Goal: Task Accomplishment & Management: Use online tool/utility

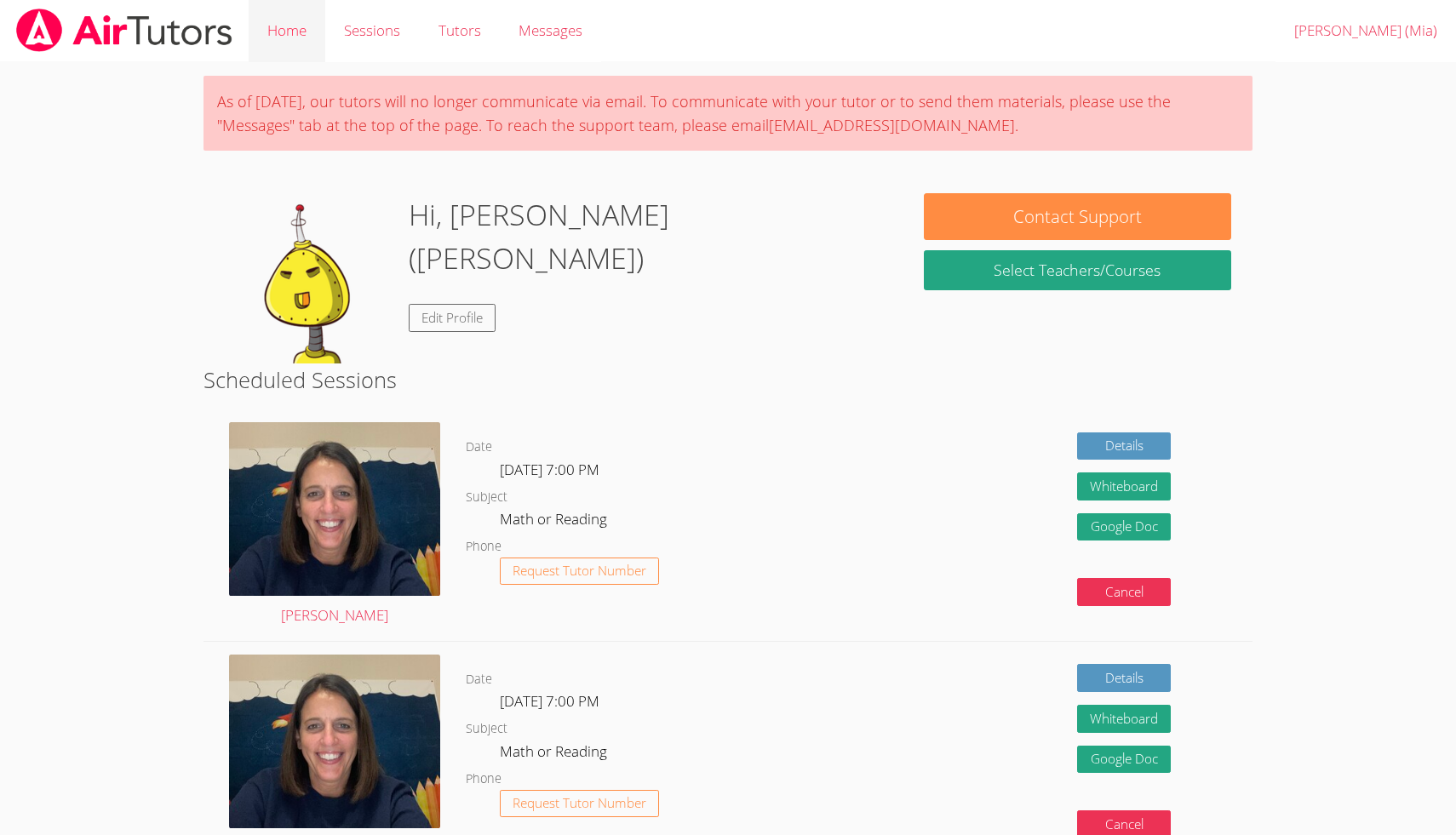
click at [290, 25] on link "Home" at bounding box center [287, 31] width 77 height 62
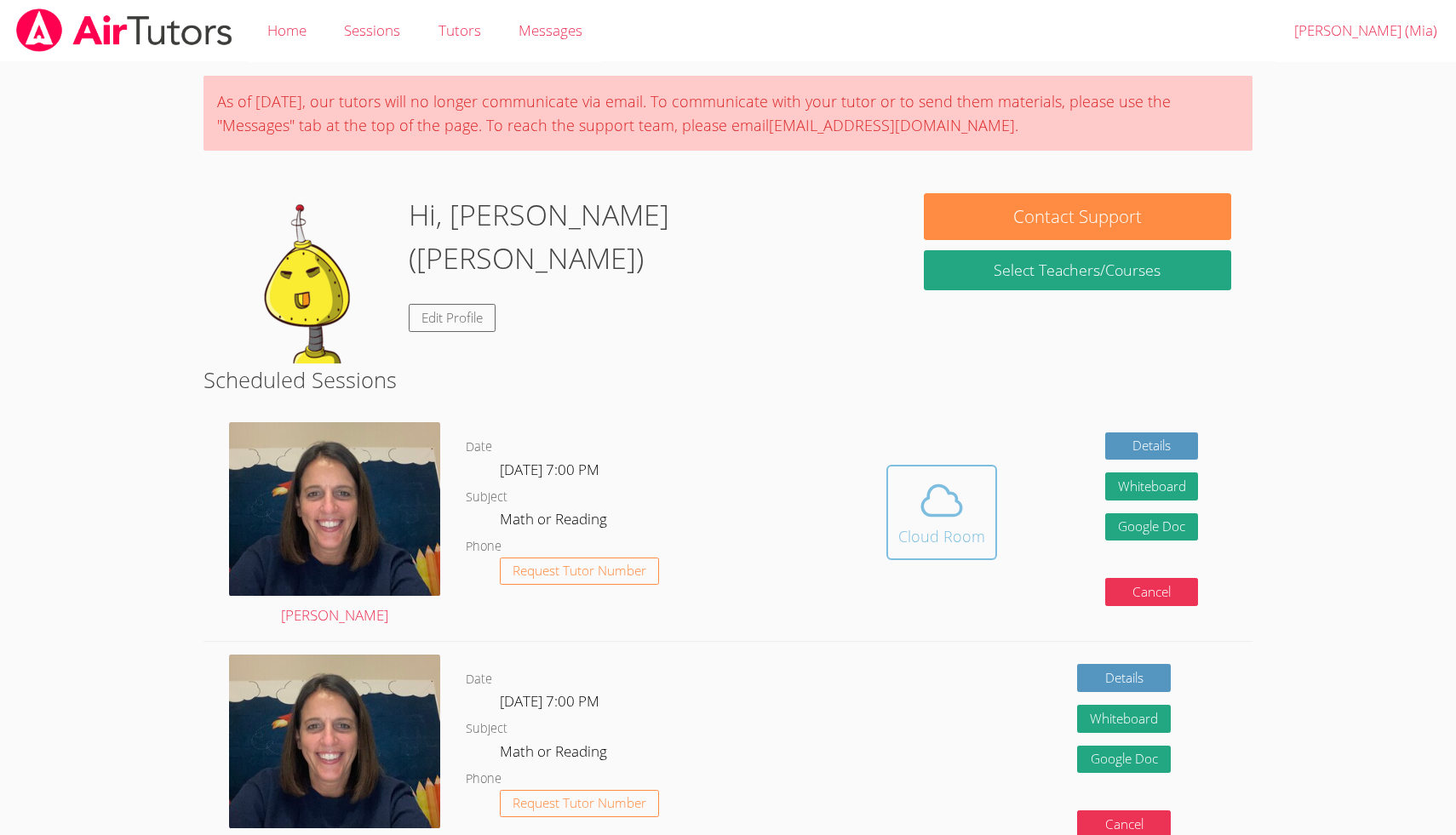
click at [937, 498] on icon at bounding box center [941, 500] width 47 height 47
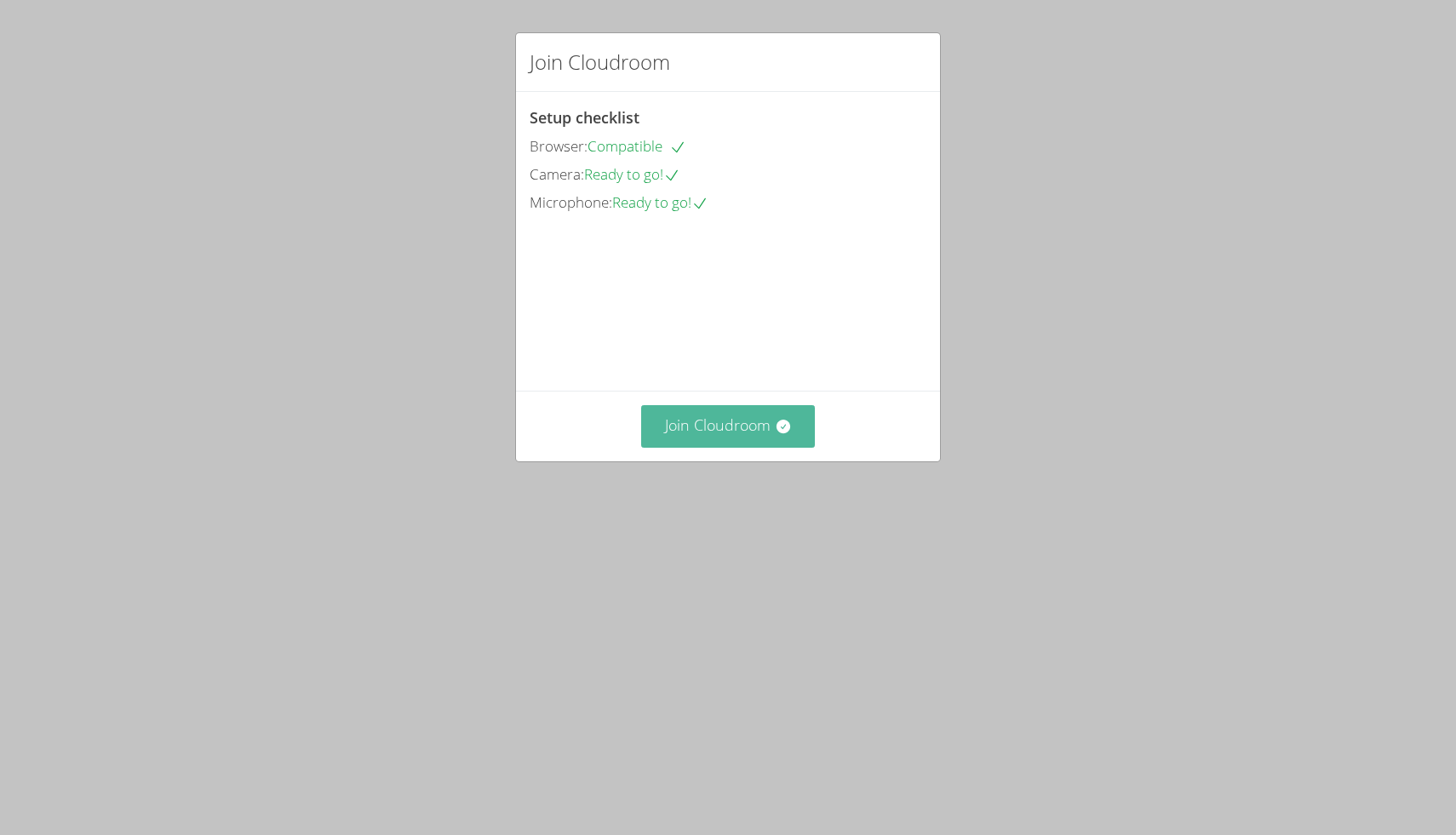
click at [741, 447] on button "Join Cloudroom" at bounding box center [729, 426] width 174 height 41
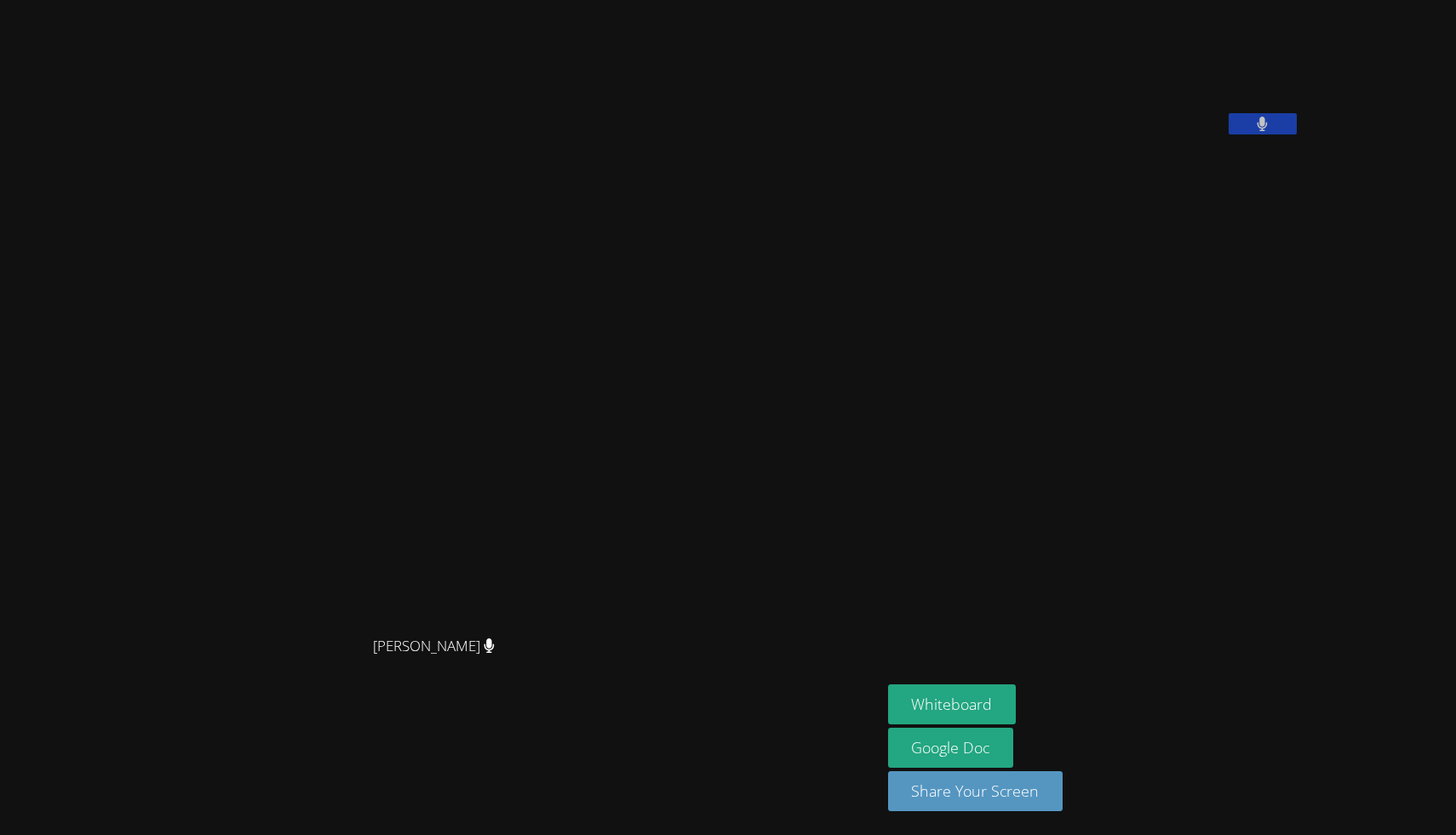
click at [501, 413] on video at bounding box center [440, 383] width 256 height 488
click at [568, 336] on video at bounding box center [440, 383] width 256 height 488
click at [1016, 686] on button "Whiteboard" at bounding box center [952, 705] width 129 height 40
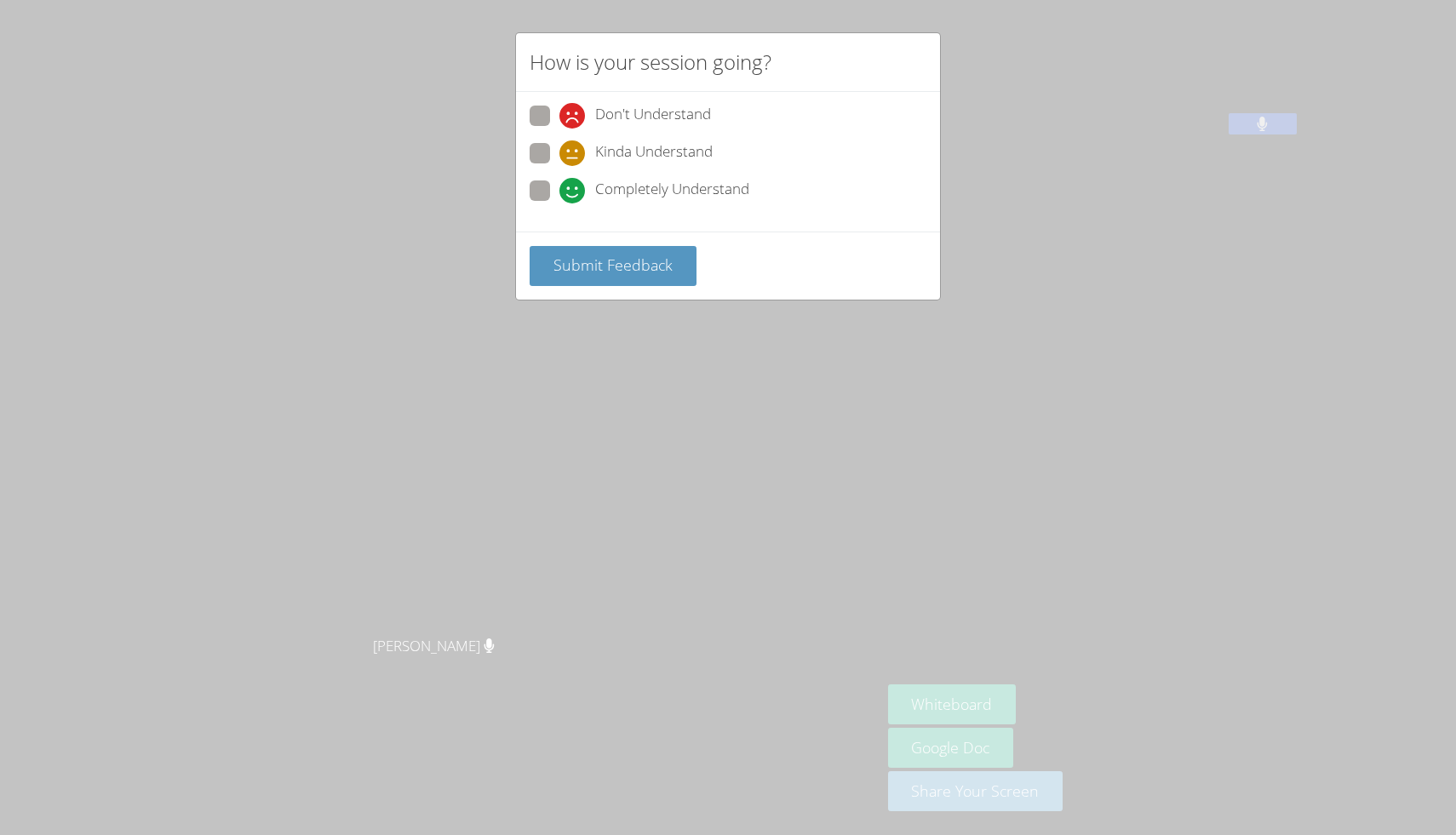
click at [618, 181] on span "Completely Understand" at bounding box center [672, 191] width 154 height 26
click at [574, 181] on input "Completely Understand" at bounding box center [567, 187] width 15 height 15
radio input "true"
click at [631, 255] on span "Submit Feedback" at bounding box center [613, 265] width 119 height 21
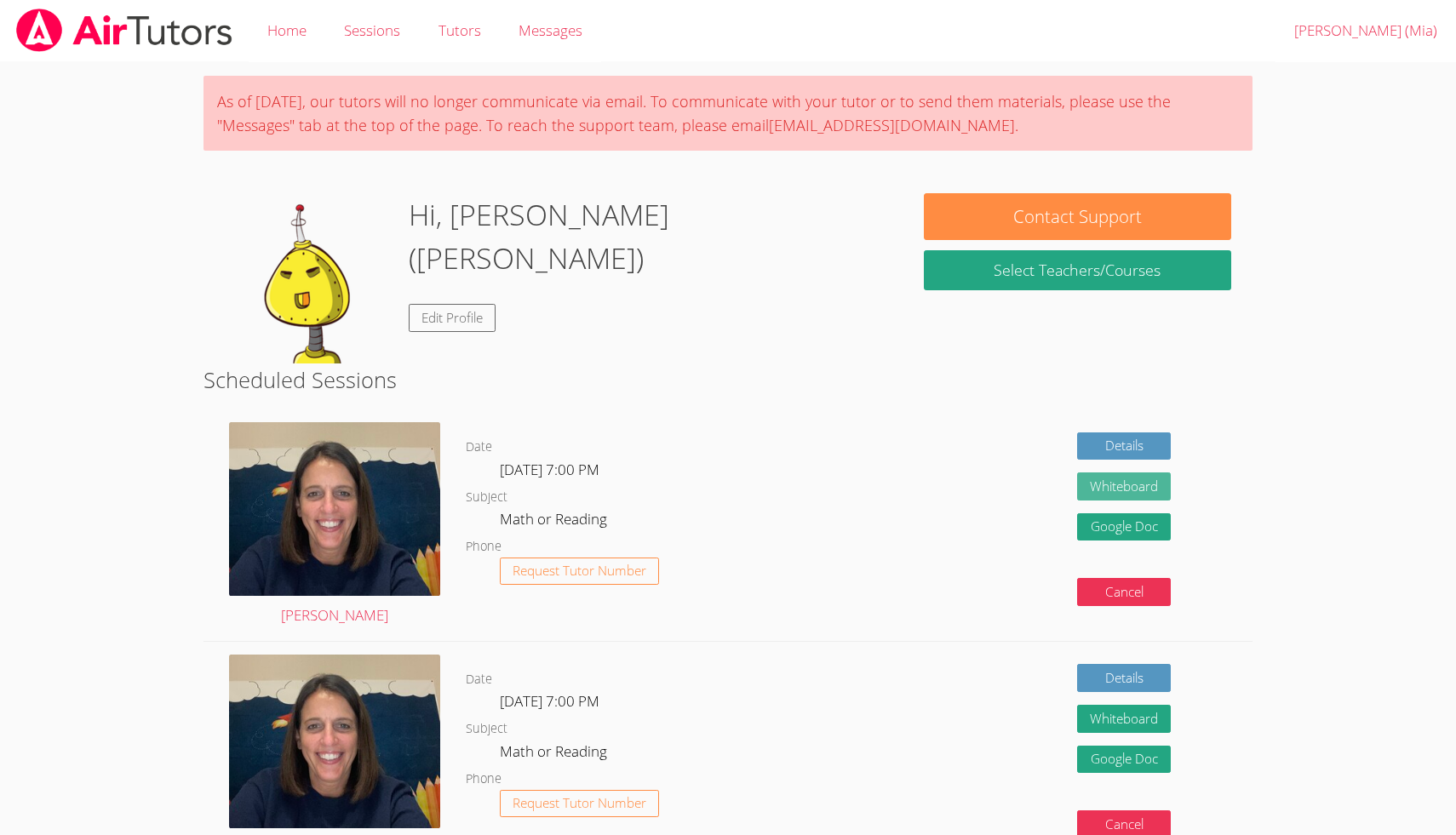
click at [1162, 476] on button "Whiteboard" at bounding box center [1124, 486] width 93 height 28
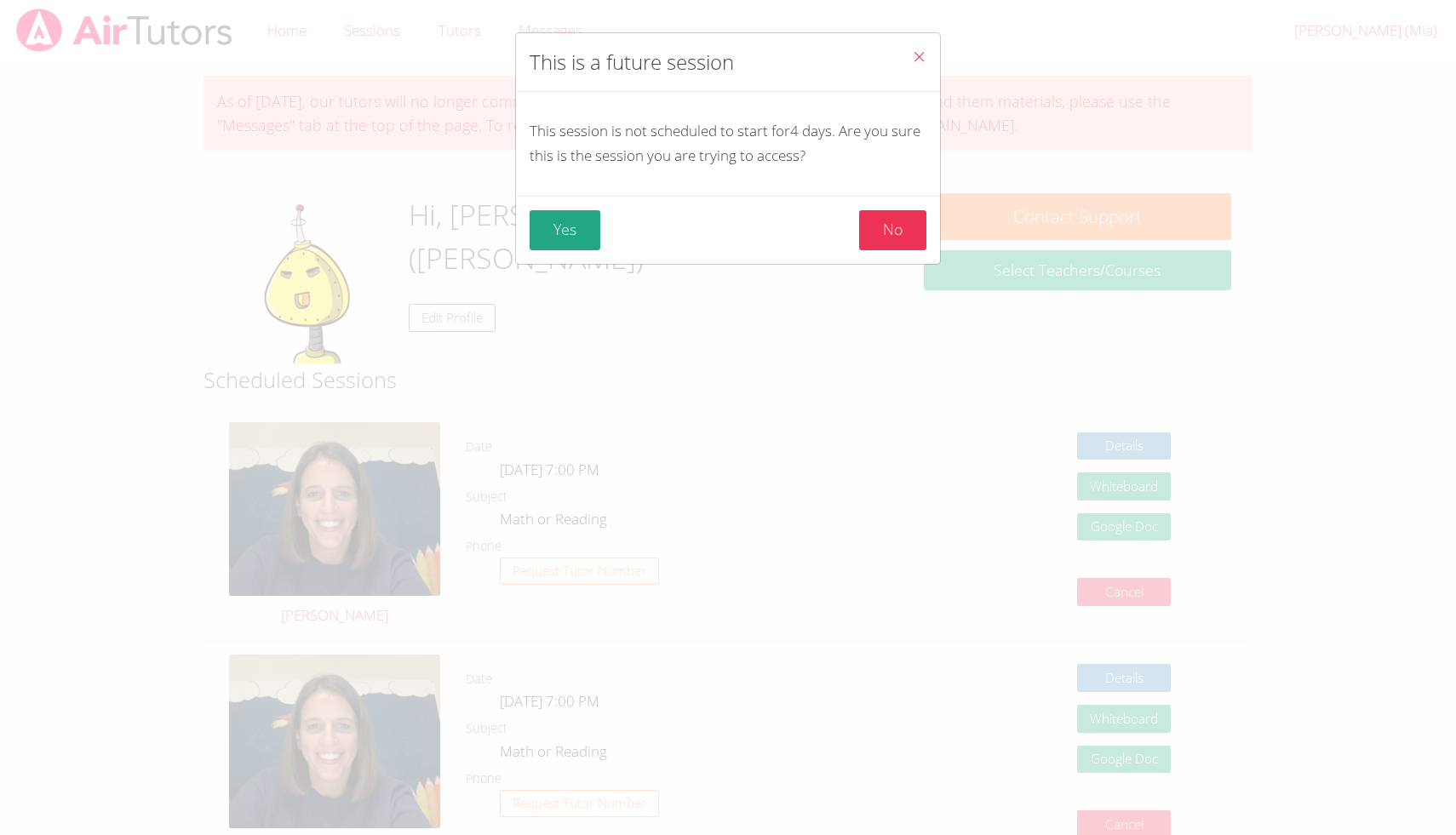
click at [922, 54] on icon "Close" at bounding box center [919, 56] width 15 height 15
